Goal: Task Accomplishment & Management: Complete application form

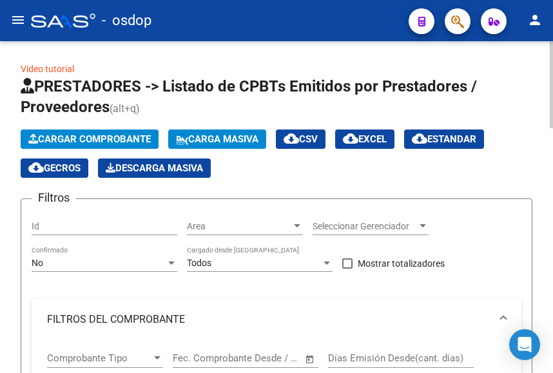
click at [121, 139] on span "Cargar Comprobante" at bounding box center [89, 139] width 122 height 12
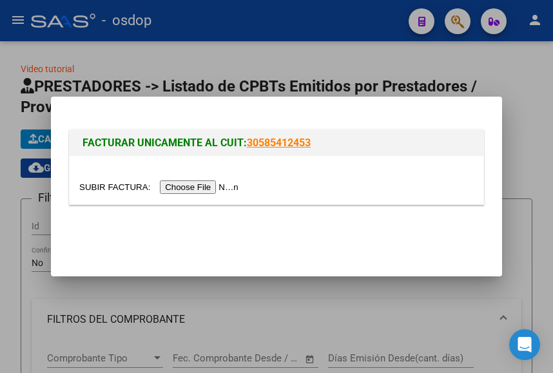
click at [209, 190] on input "file" at bounding box center [160, 188] width 163 height 14
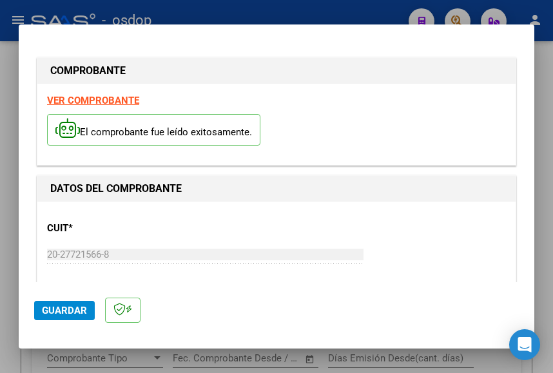
click at [105, 101] on strong "VER COMPROBANTE" at bounding box center [93, 101] width 92 height 12
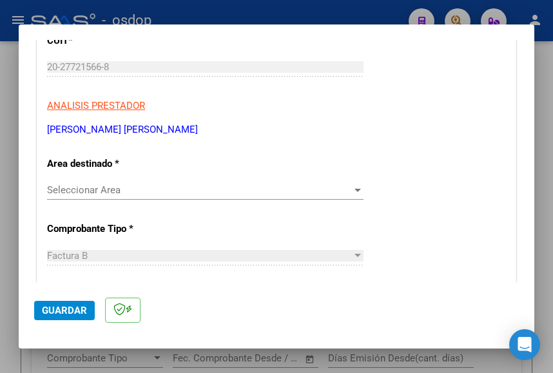
scroll to position [258, 0]
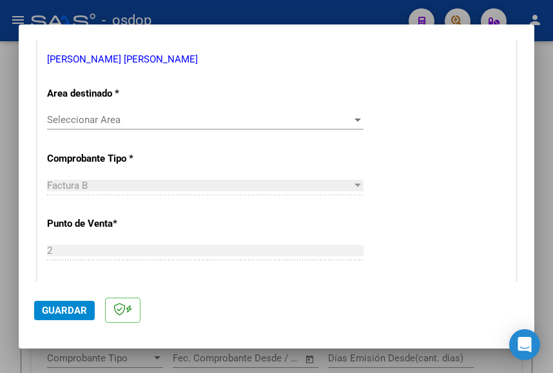
click at [98, 121] on span "Seleccionar Area" at bounding box center [199, 120] width 305 height 12
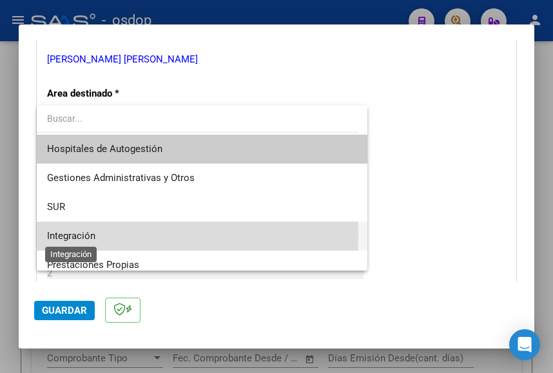
click at [70, 234] on span "Integración" at bounding box center [71, 236] width 48 height 12
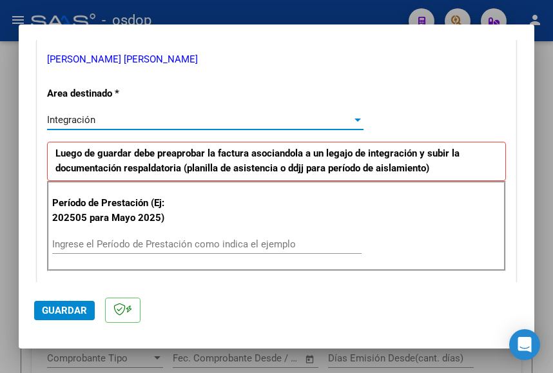
click at [121, 240] on input "Ingrese el Período de Prestación como indica el ejemplo" at bounding box center [206, 245] width 309 height 12
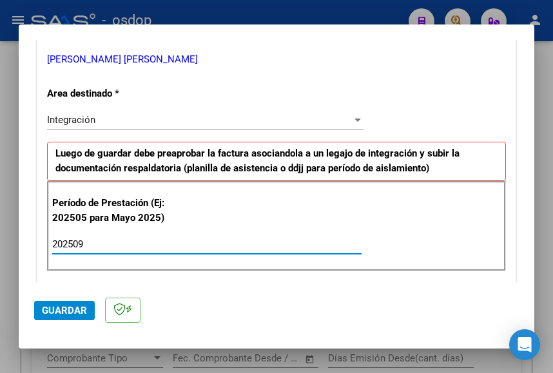
type input "202509"
click at [379, 226] on div "Período de Prestación (Ej: 202505 para Mayo 2025) 202509 Ingrese el Período de …" at bounding box center [276, 226] width 459 height 90
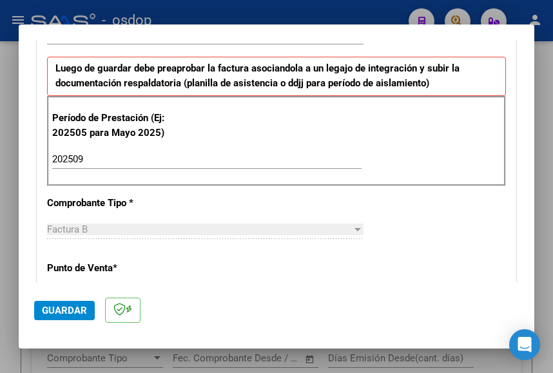
scroll to position [451, 0]
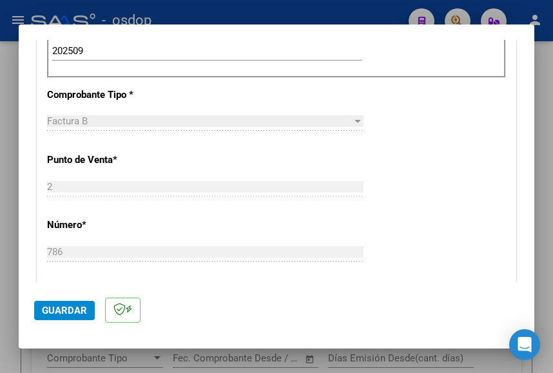
click at [64, 308] on span "Guardar" at bounding box center [64, 311] width 45 height 12
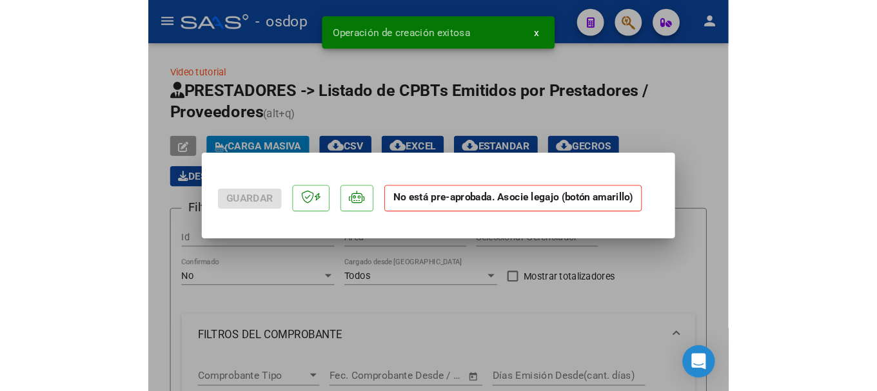
scroll to position [0, 0]
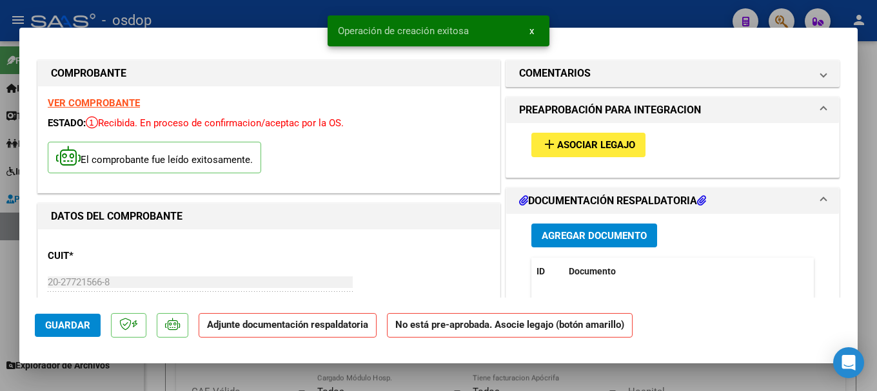
click at [607, 227] on button "Agregar Documento" at bounding box center [594, 236] width 126 height 24
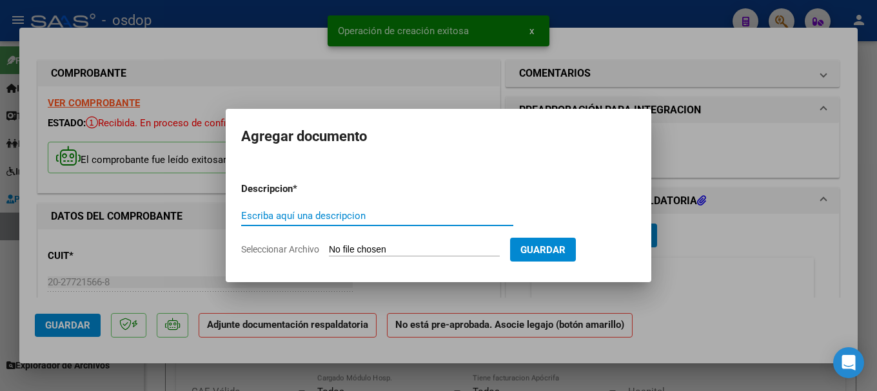
click at [369, 250] on input "Seleccionar Archivo" at bounding box center [414, 250] width 171 height 12
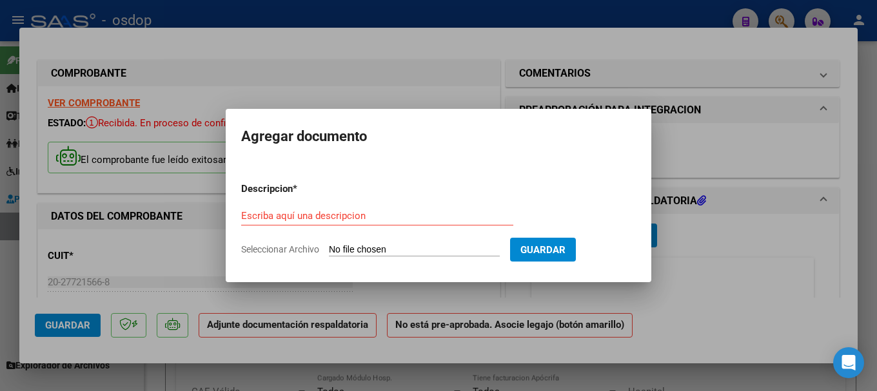
type input "C:\fakepath\FACTURACION [DATE] [PERSON_NAME].pdf"
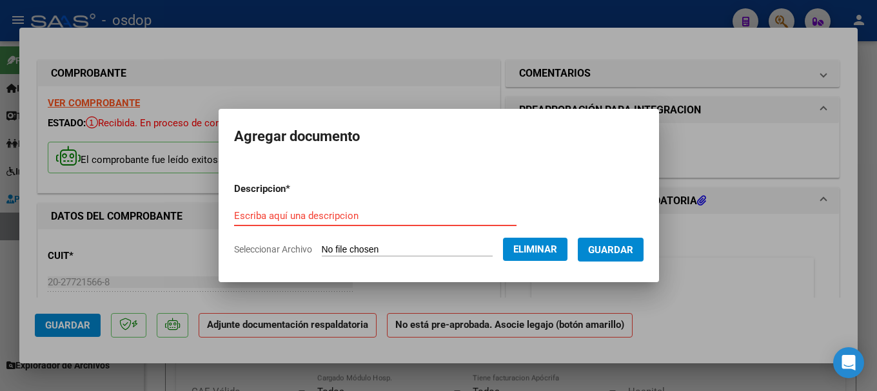
click at [292, 214] on input "Escriba aquí una descripcion" at bounding box center [375, 216] width 282 height 12
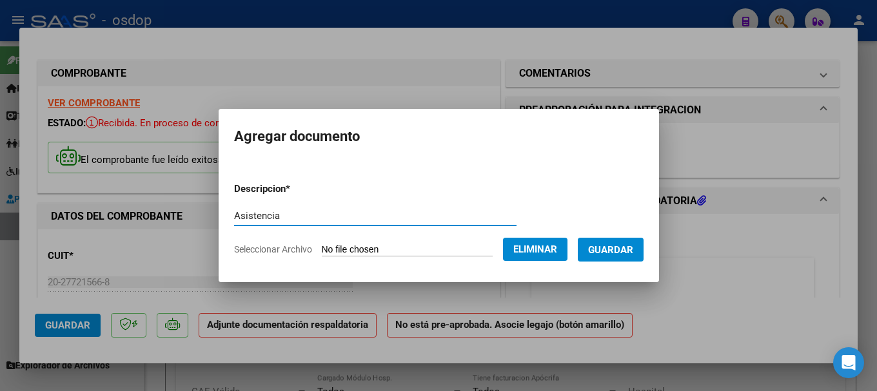
type input "Asistencia"
drag, startPoint x: 628, startPoint y: 248, endPoint x: 640, endPoint y: 244, distance: 12.2
click at [631, 246] on span "Guardar" at bounding box center [610, 250] width 45 height 12
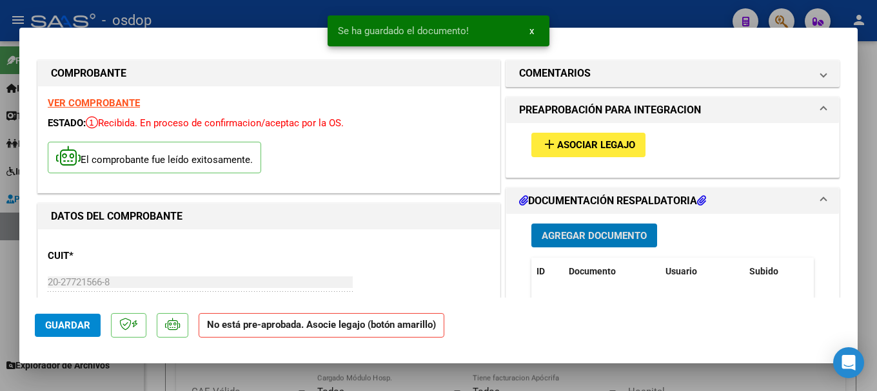
click at [591, 145] on span "Asociar Legajo" at bounding box center [596, 146] width 78 height 12
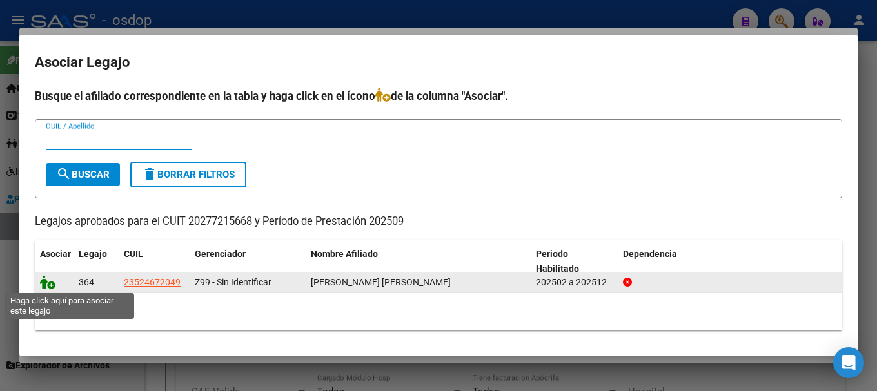
click at [43, 282] on icon at bounding box center [47, 282] width 15 height 14
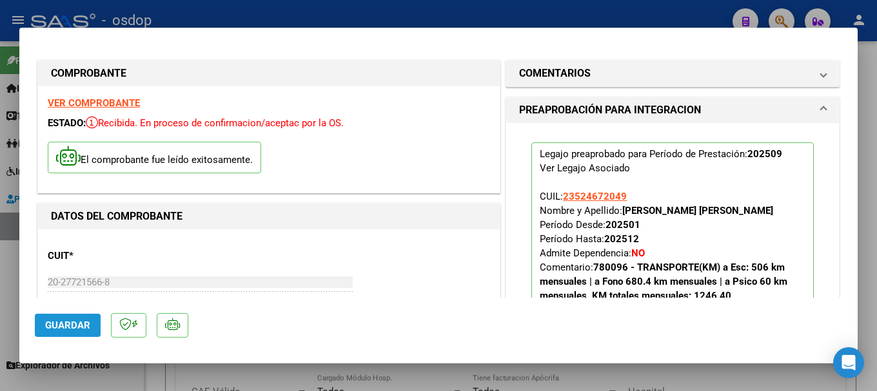
click at [58, 320] on span "Guardar" at bounding box center [67, 326] width 45 height 12
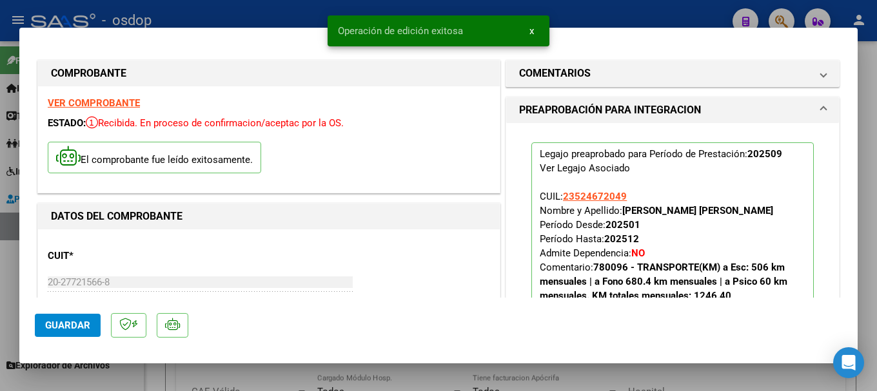
drag, startPoint x: 337, startPoint y: 30, endPoint x: 471, endPoint y: 35, distance: 134.2
click at [471, 35] on snack-bar-container "Operación de edición exitosa x" at bounding box center [439, 30] width 222 height 31
copy span "Operación de edición exitosa"
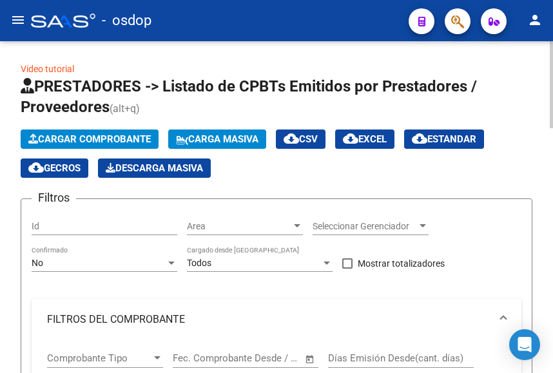
click at [88, 140] on span "Cargar Comprobante" at bounding box center [89, 139] width 122 height 12
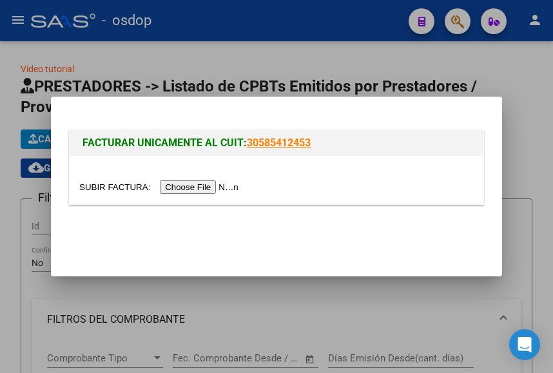
click at [197, 188] on input "file" at bounding box center [160, 188] width 163 height 14
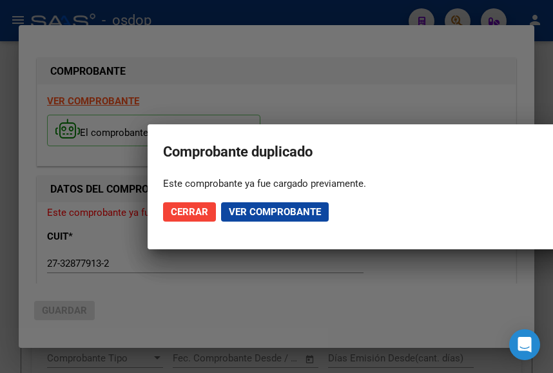
click at [281, 210] on span "Ver comprobante" at bounding box center [275, 212] width 92 height 12
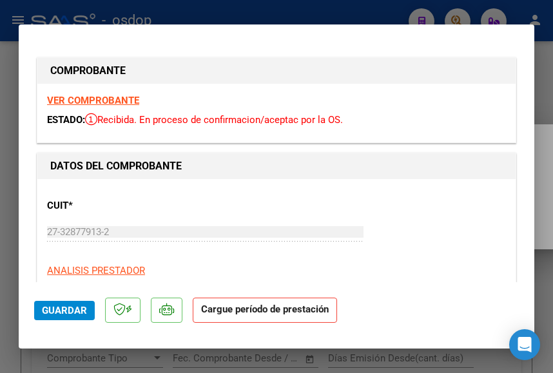
drag, startPoint x: 413, startPoint y: 41, endPoint x: 339, endPoint y: 48, distance: 74.5
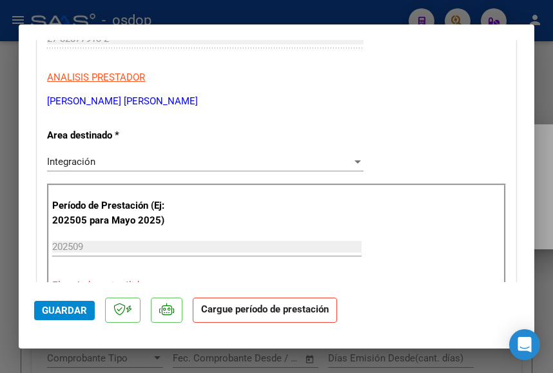
type input "$ 0,00"
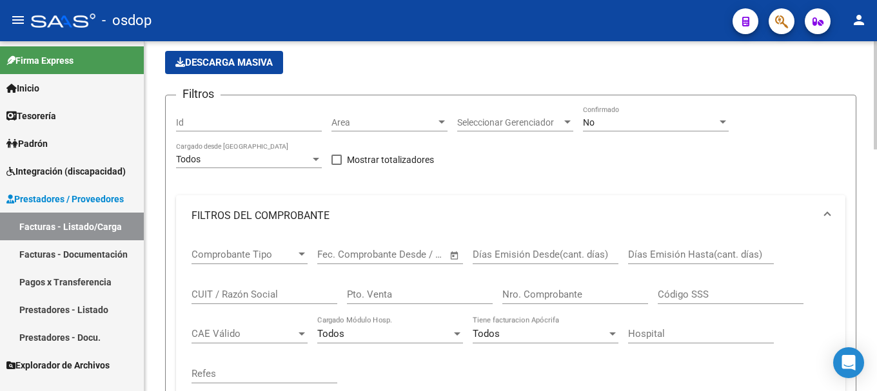
scroll to position [0, 0]
